Goal: Book appointment/travel/reservation

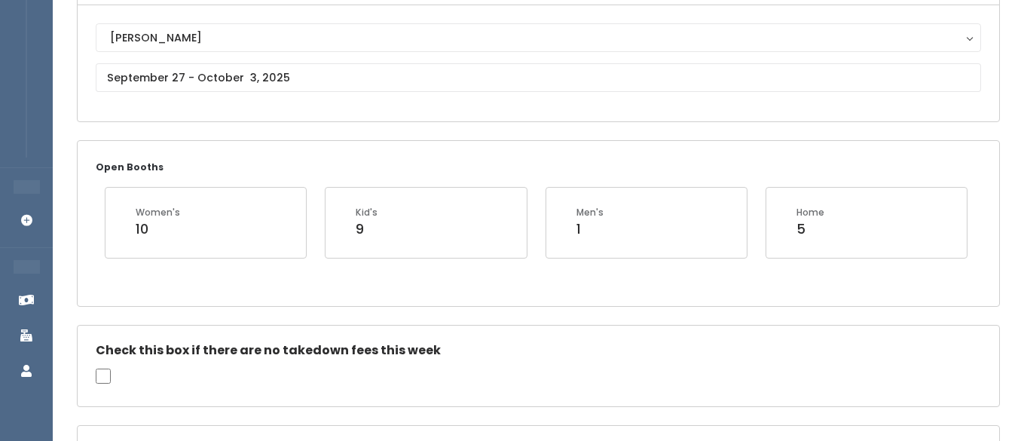
scroll to position [153, 0]
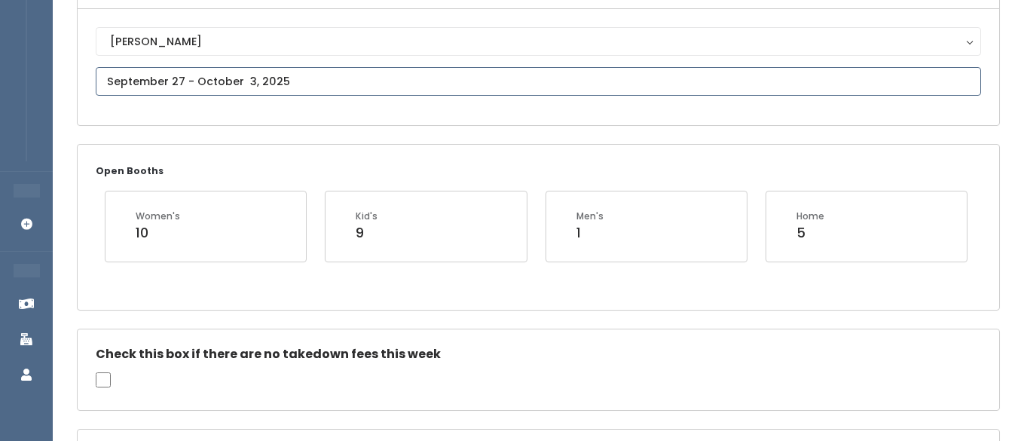
click at [171, 76] on input "text" at bounding box center [539, 81] width 886 height 29
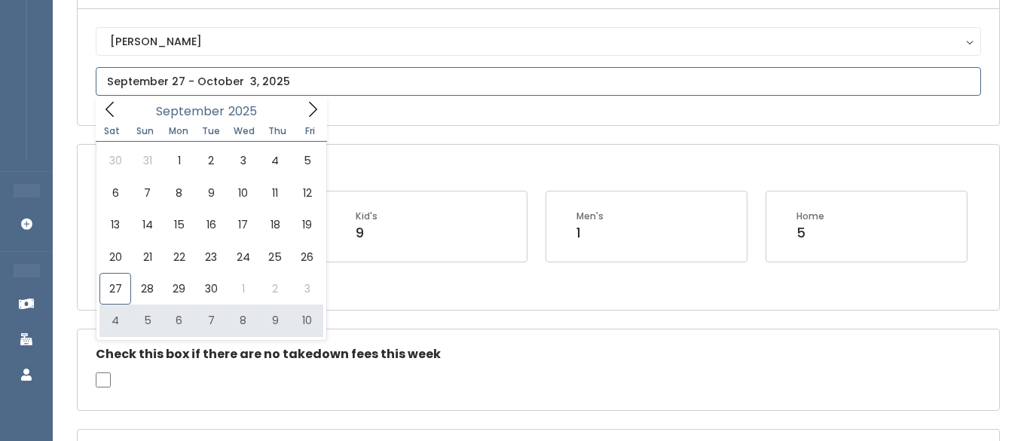
type input "[DATE] to [DATE]"
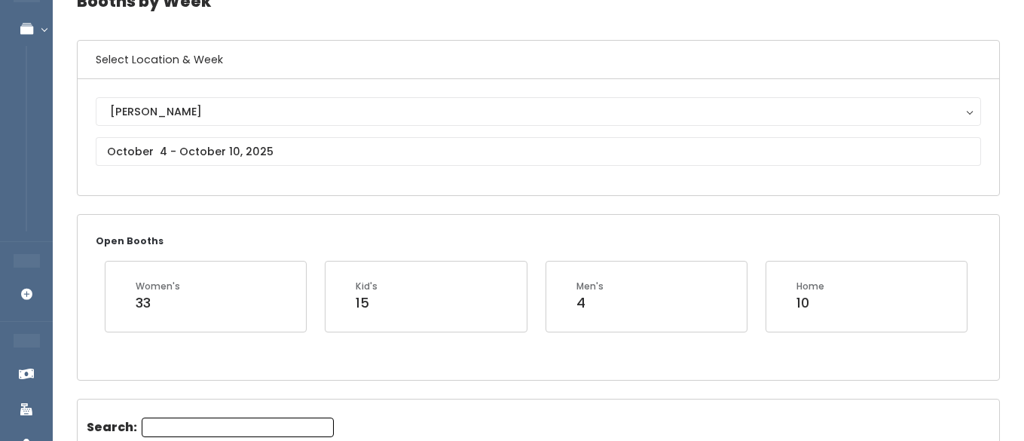
scroll to position [80, 0]
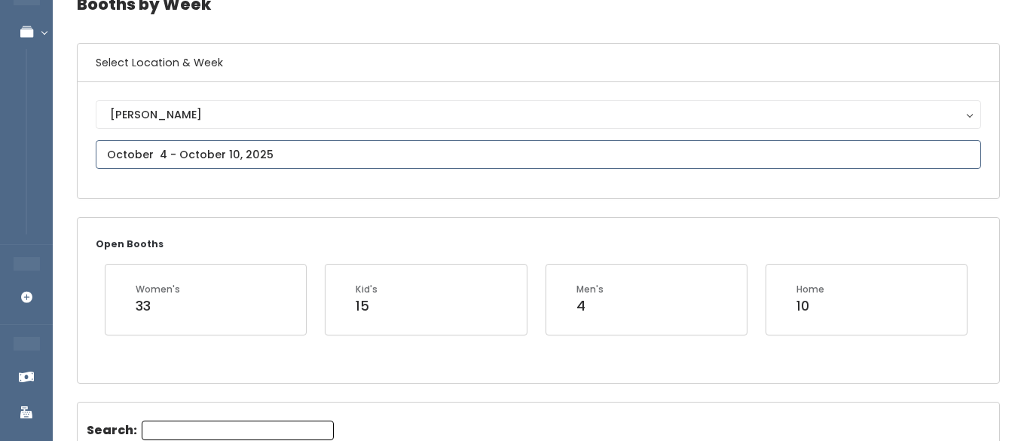
click at [182, 151] on input "text" at bounding box center [539, 154] width 886 height 29
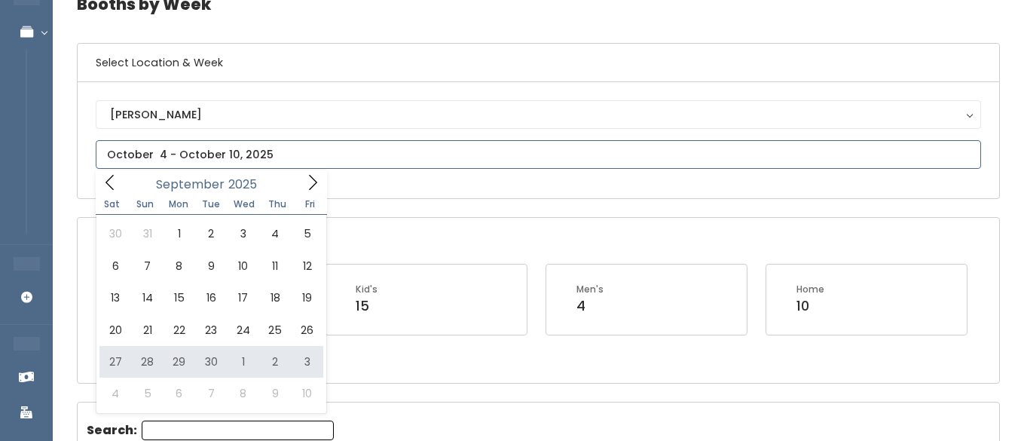
type input "September 27 to October 3"
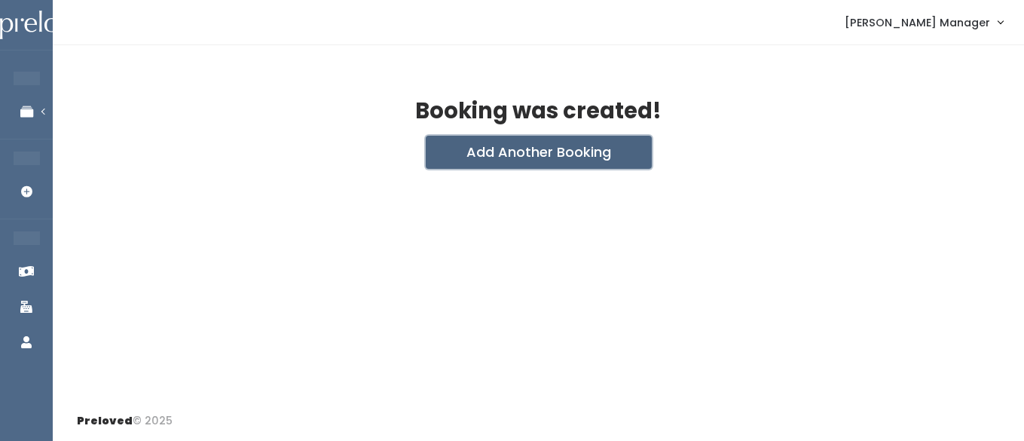
click at [464, 156] on button "Add Another Booking" at bounding box center [539, 152] width 226 height 33
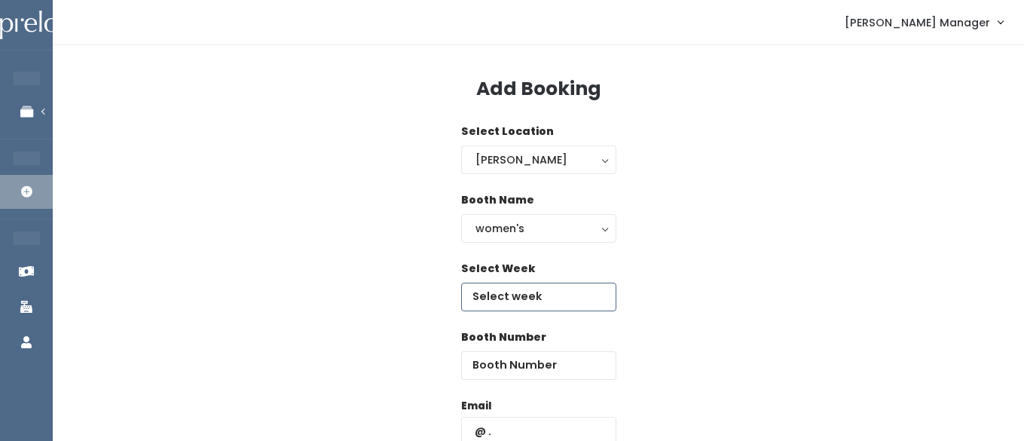
click at [511, 301] on input "text" at bounding box center [538, 297] width 155 height 29
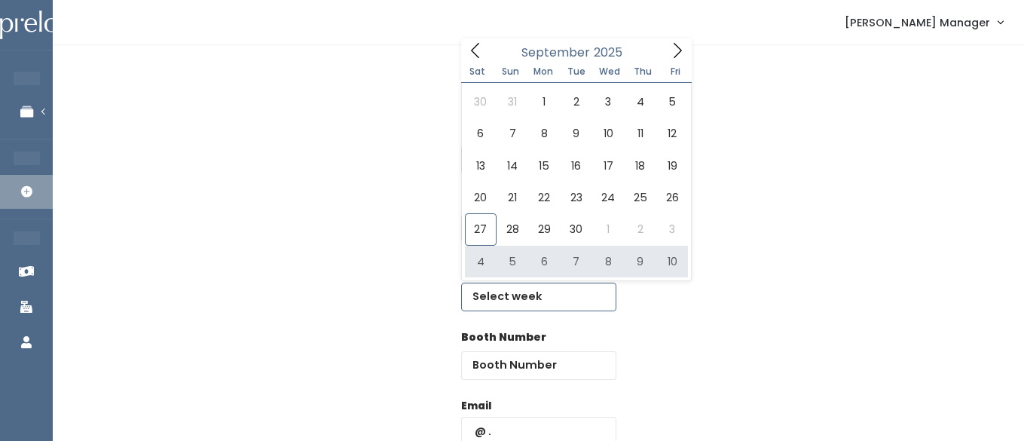
type input "October 4 to October 10"
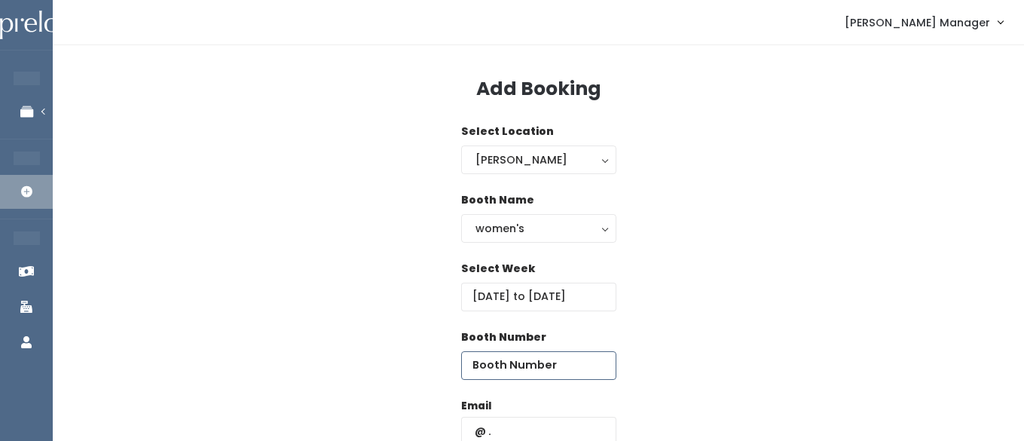
click at [567, 372] on input "number" at bounding box center [538, 365] width 155 height 29
type input "41"
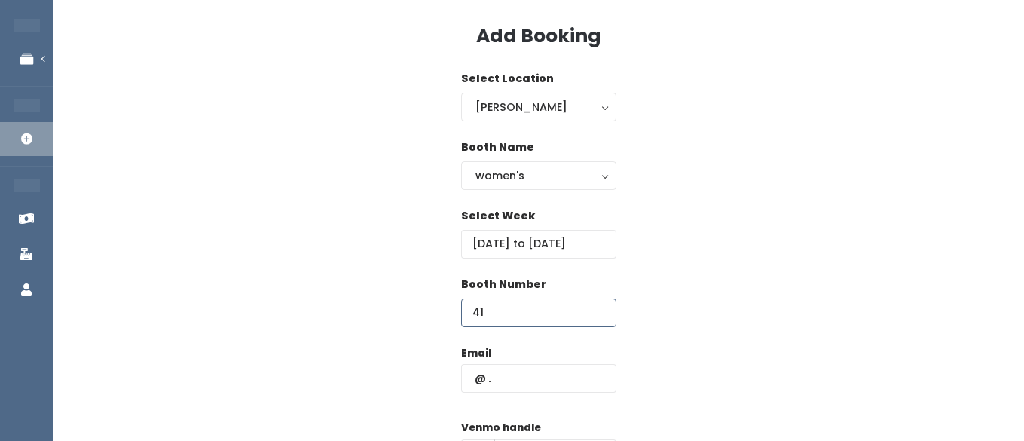
scroll to position [57, 0]
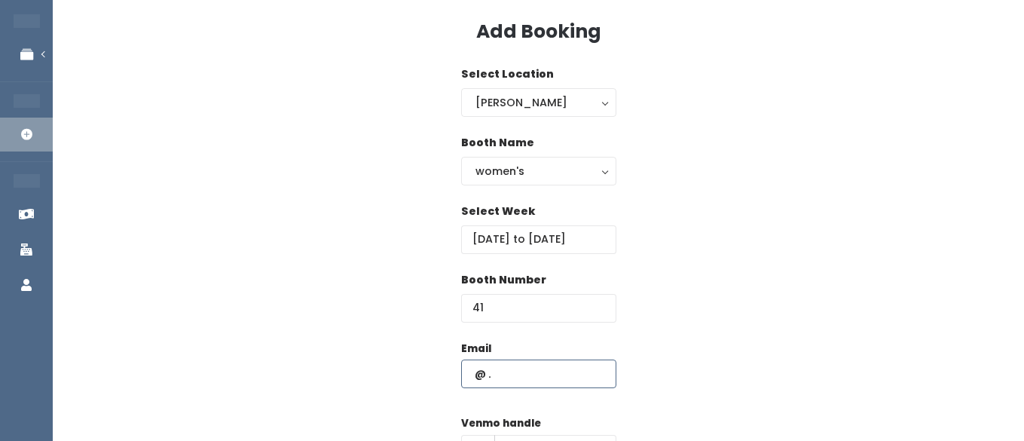
click at [525, 367] on input "text" at bounding box center [538, 374] width 155 height 29
paste input "[EMAIL_ADDRESS][DOMAIN_NAME]"
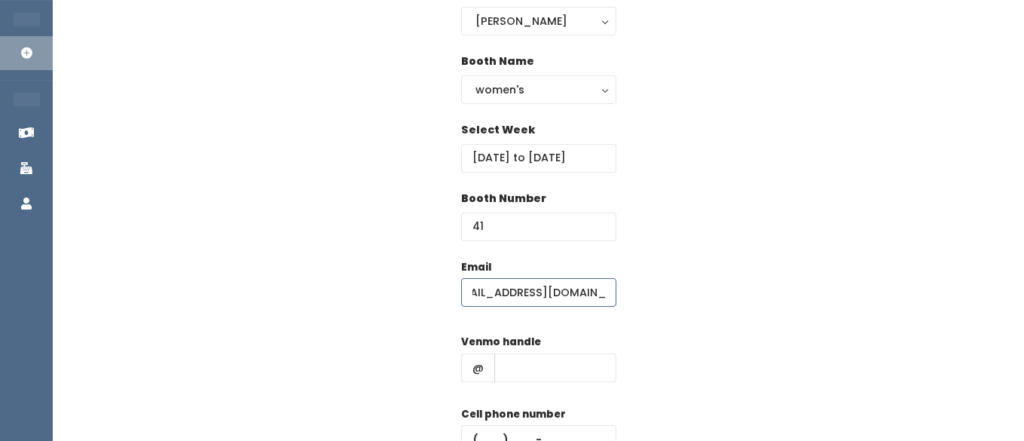
scroll to position [147, 0]
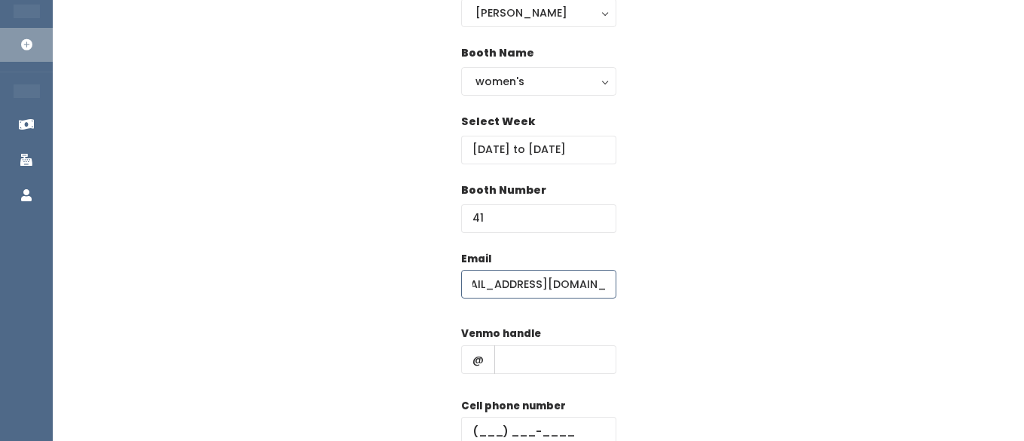
type input "[EMAIL_ADDRESS][DOMAIN_NAME]"
click at [534, 359] on input "text" at bounding box center [555, 359] width 122 height 29
type input "hhhh"
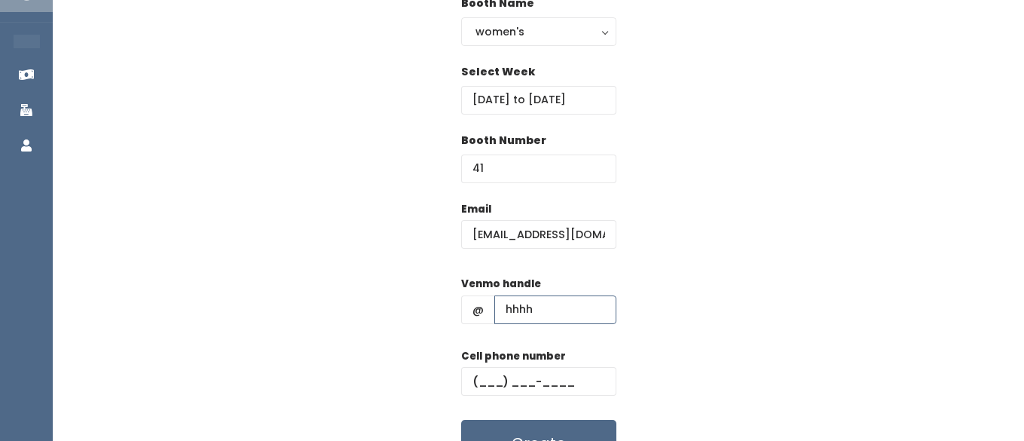
scroll to position [199, 0]
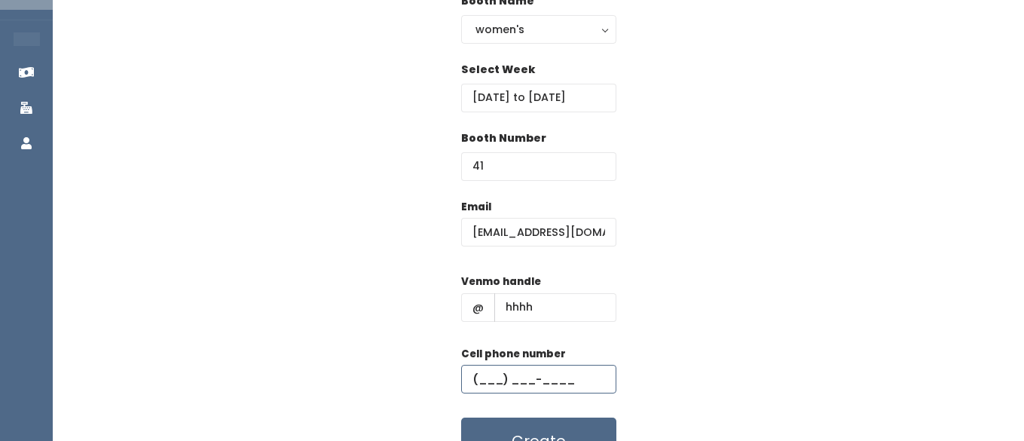
click at [509, 380] on input "text" at bounding box center [538, 379] width 155 height 29
type input "(555) 555-5555"
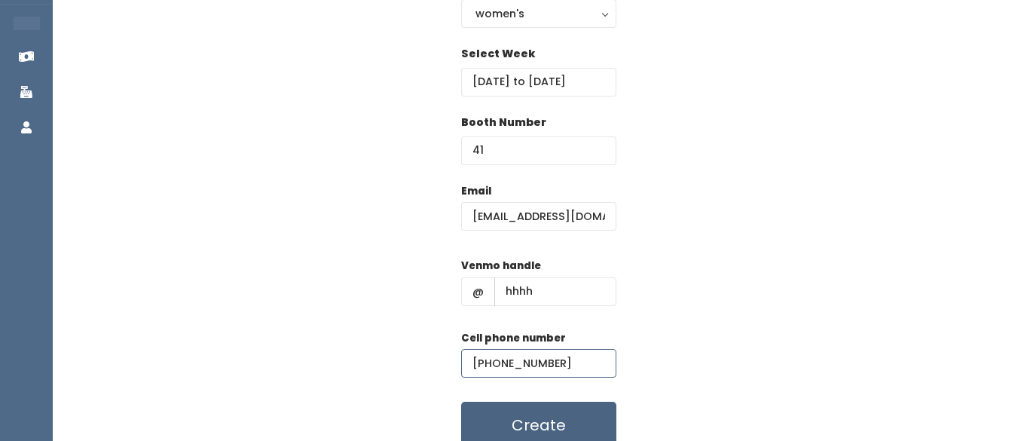
scroll to position [222, 0]
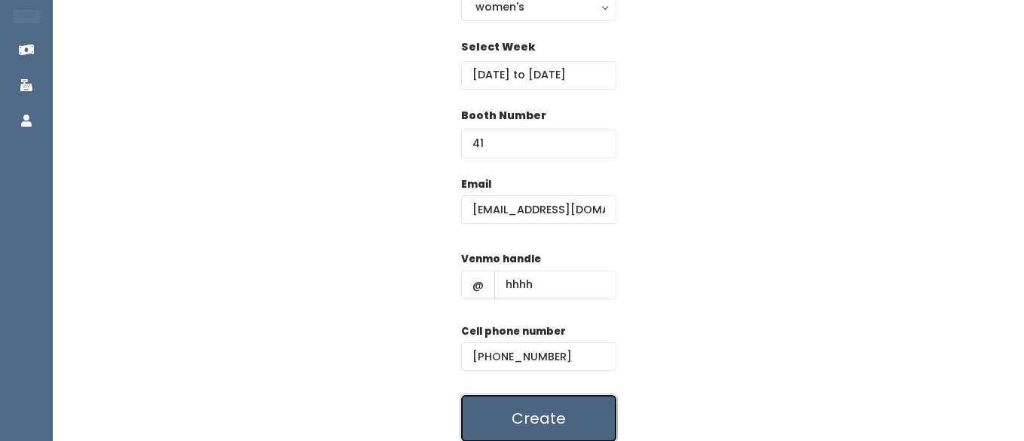
click at [493, 408] on button "Create" at bounding box center [538, 418] width 155 height 47
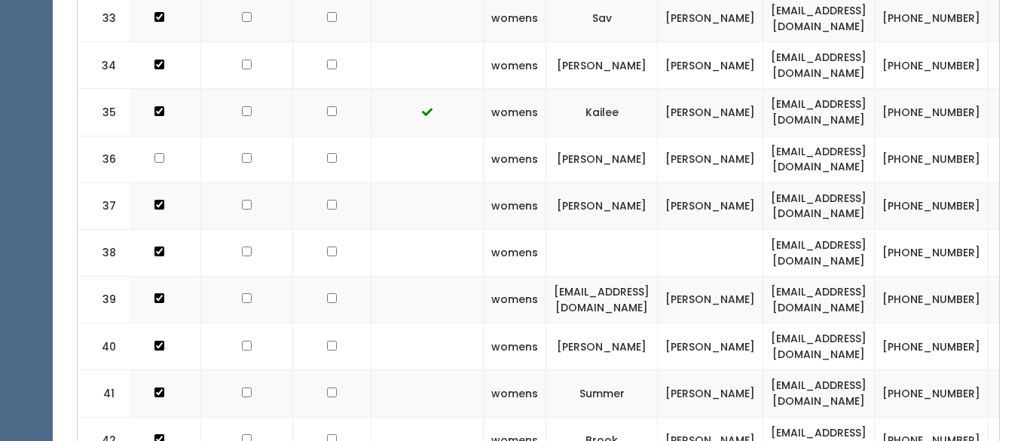
scroll to position [0, 112]
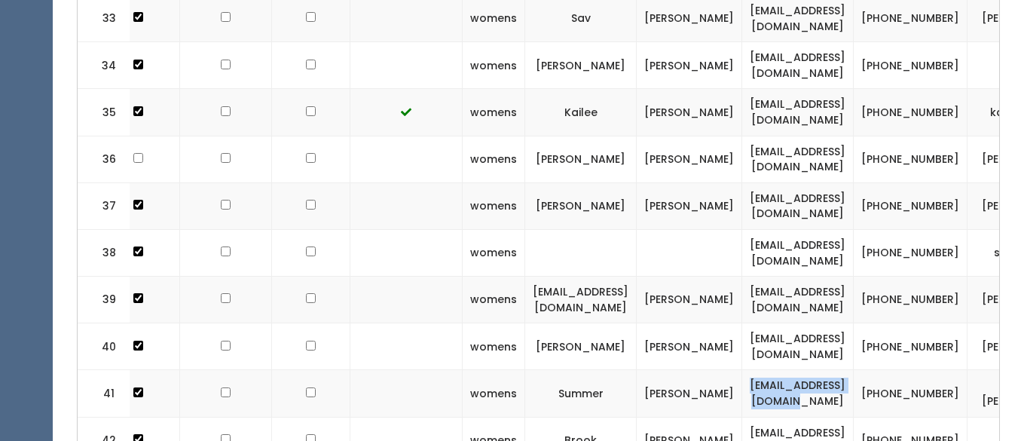
drag, startPoint x: 770, startPoint y: 362, endPoint x: 921, endPoint y: 370, distance: 151.0
click at [854, 370] on td "[EMAIL_ADDRESS][DOMAIN_NAME]" at bounding box center [798, 393] width 112 height 47
copy td "[EMAIL_ADDRESS][DOMAIN_NAME]"
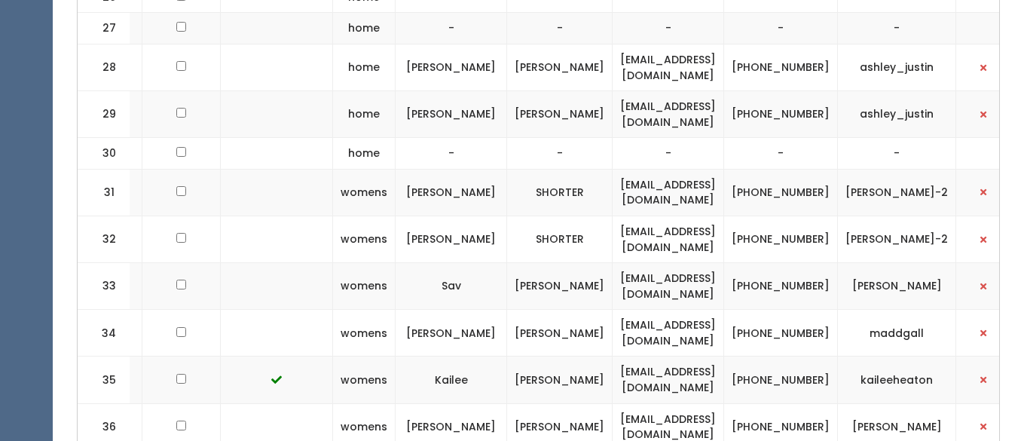
scroll to position [0, 284]
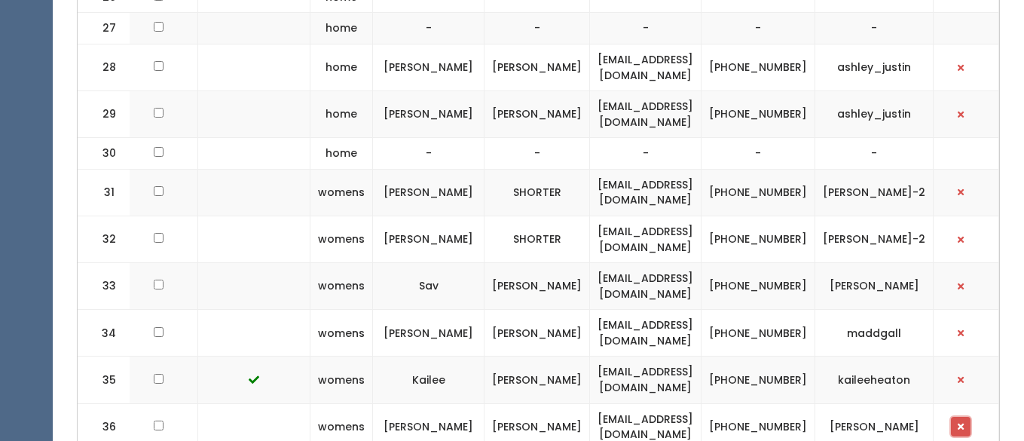
click at [964, 422] on span "button" at bounding box center [961, 426] width 6 height 9
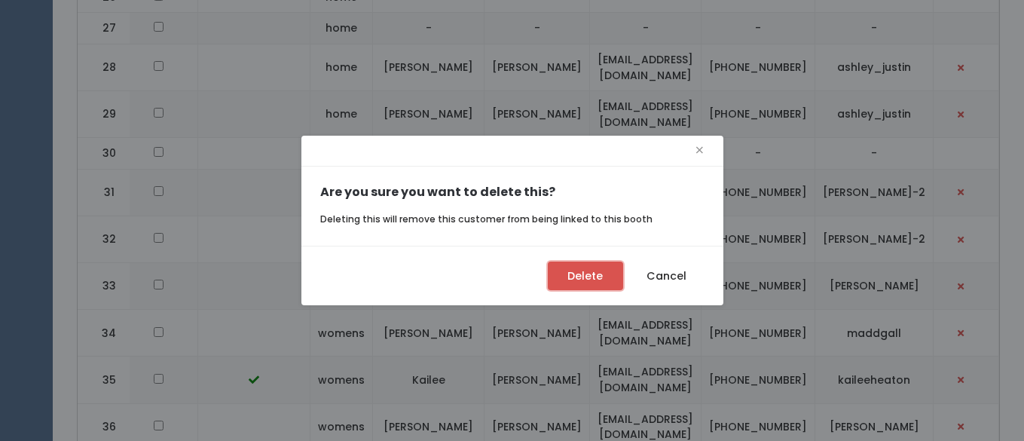
click at [593, 275] on button "Delete" at bounding box center [585, 276] width 75 height 29
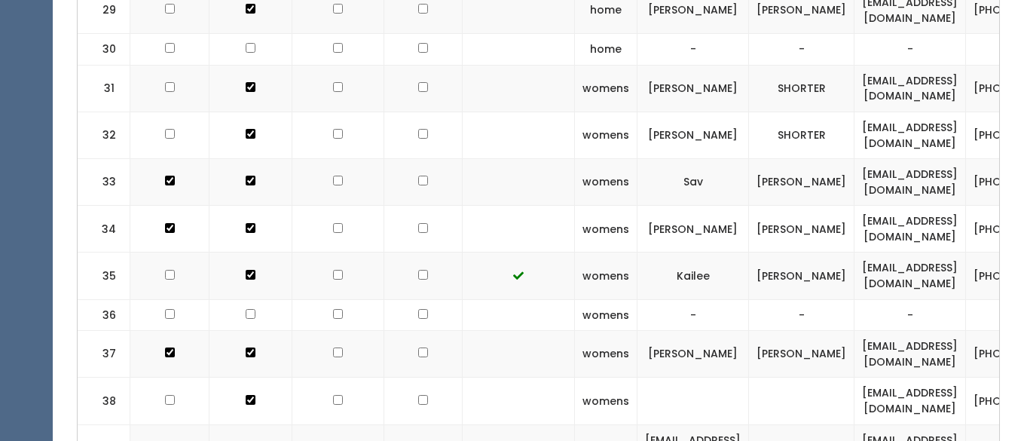
scroll to position [1889, 0]
